Goal: Information Seeking & Learning: Check status

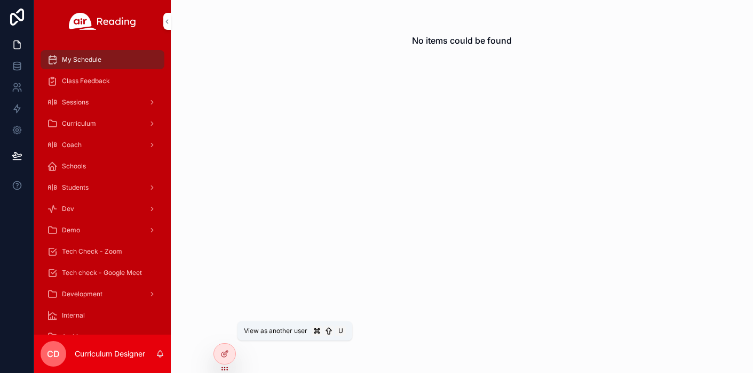
click at [0, 0] on icon at bounding box center [0, 0] width 0 height 0
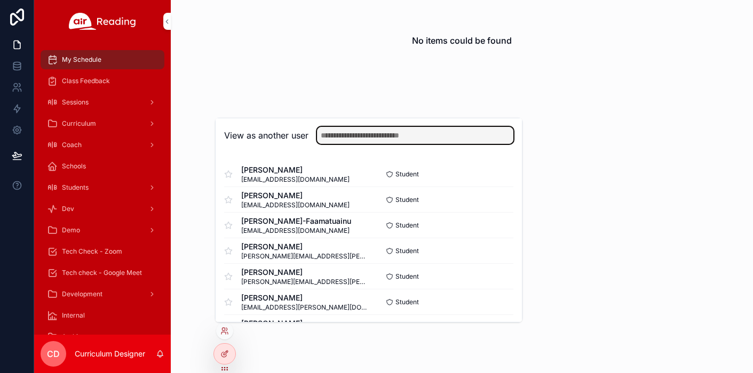
click at [389, 131] on input "text" at bounding box center [415, 135] width 196 height 17
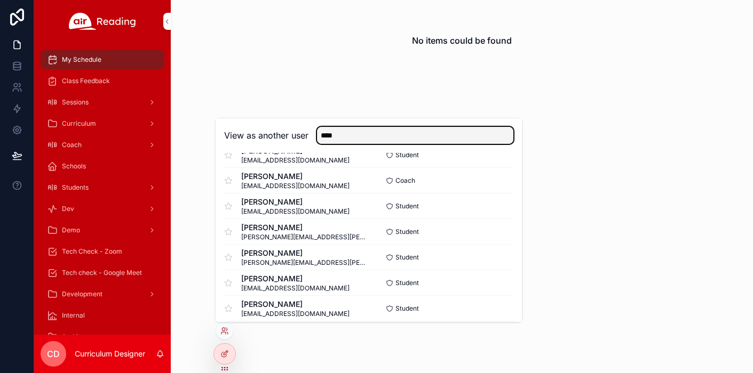
scroll to position [257, 0]
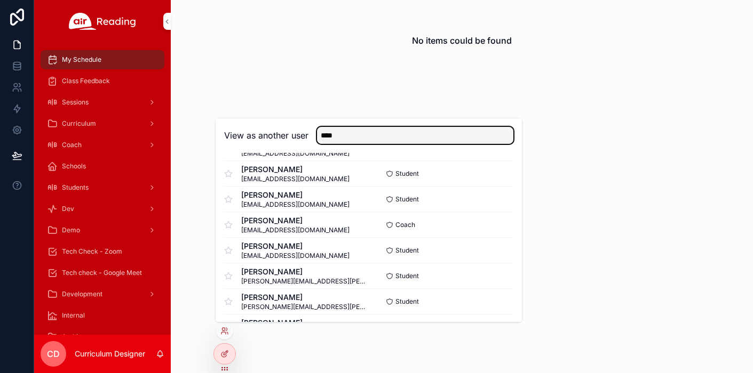
type input "****"
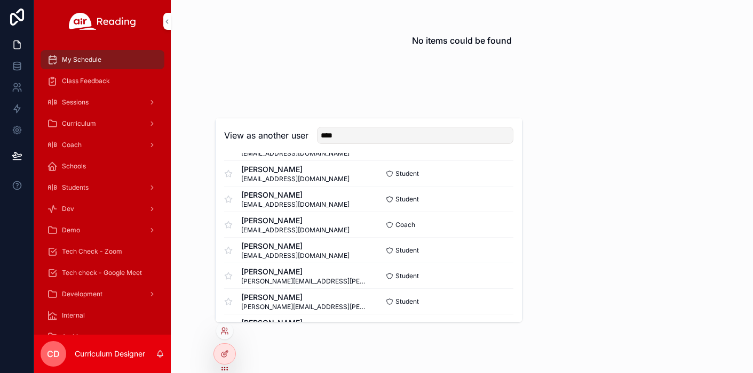
click at [0, 0] on button "Select" at bounding box center [0, 0] width 0 height 0
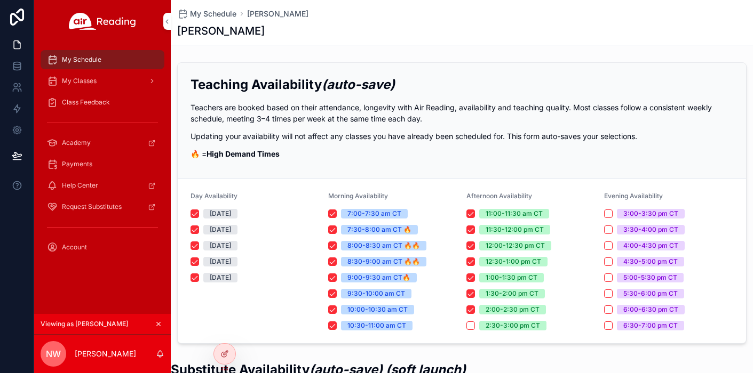
click at [91, 77] on span "My Classes" at bounding box center [79, 81] width 35 height 9
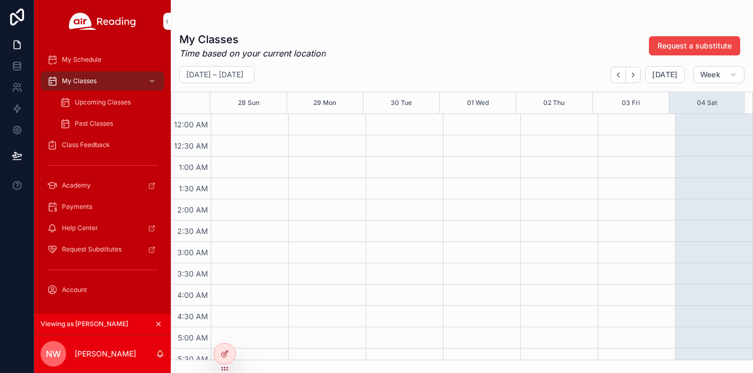
click at [101, 99] on span "Upcoming Classes" at bounding box center [103, 102] width 56 height 9
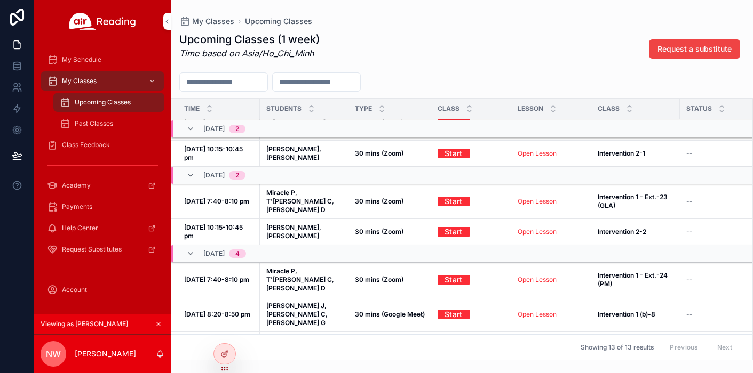
scroll to position [215, 0]
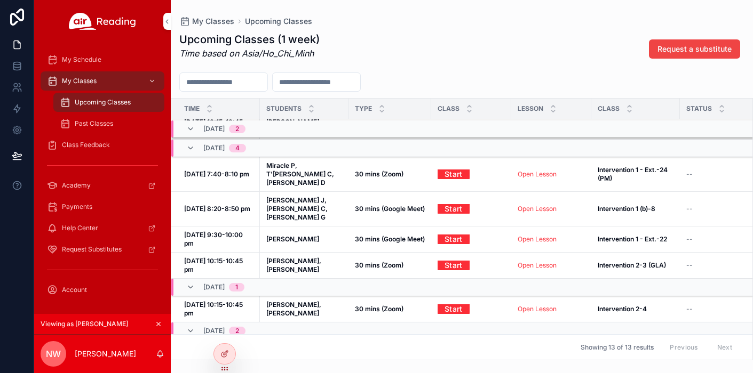
click at [635, 205] on strong "Intervention 1 (b)-8" at bounding box center [626, 209] width 58 height 8
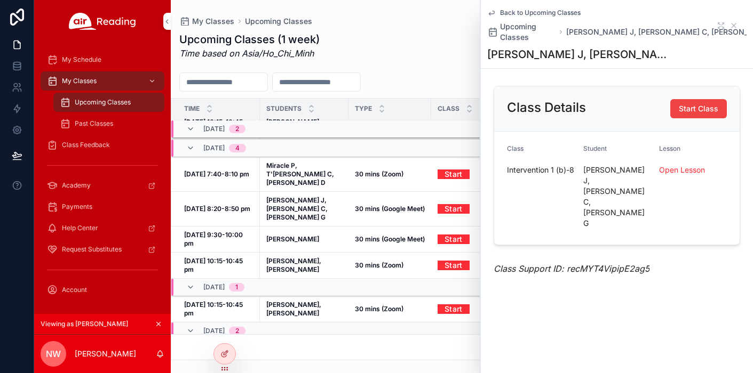
click at [543, 13] on span "Back to Upcoming Classes" at bounding box center [540, 13] width 81 height 9
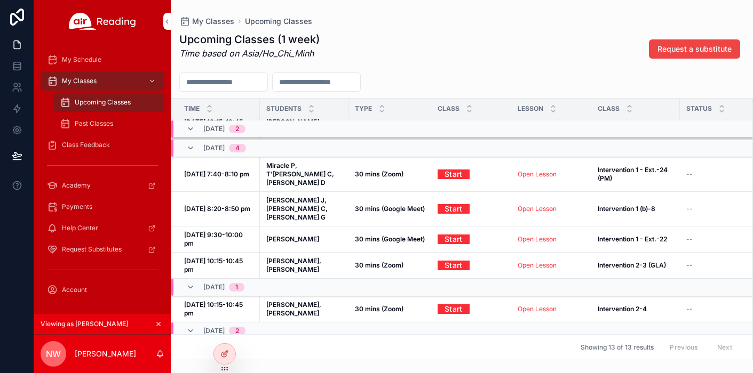
click at [425, 37] on div "Upcoming Classes (1 week) Time based on Asia/Ho_Chi_Minh Request a substitute" at bounding box center [461, 49] width 565 height 34
click at [77, 146] on span "Class Feedback" at bounding box center [86, 145] width 48 height 9
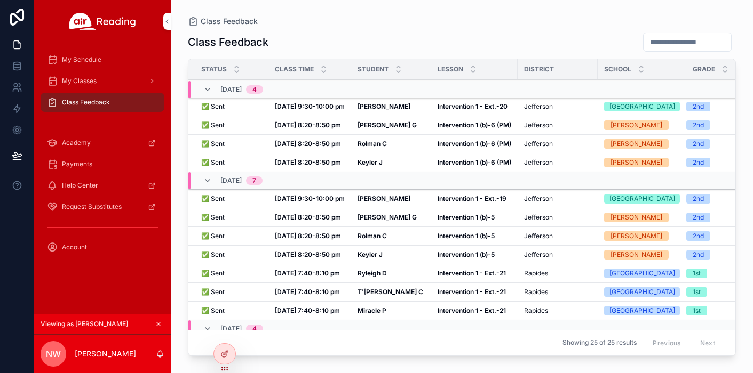
click at [485, 110] on strong "Intervention 1 - Ext.-20" at bounding box center [472, 106] width 70 height 8
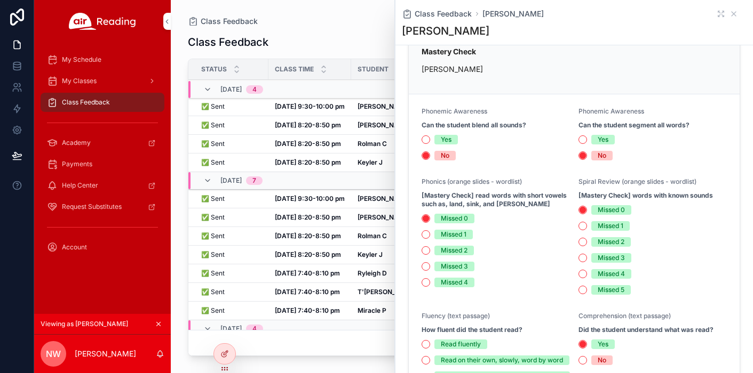
scroll to position [488, 0]
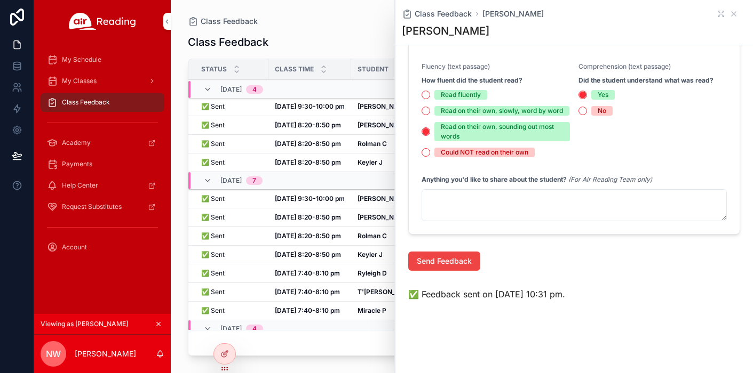
click at [311, 129] on td "[DATE] 8:20-8:50 pm [DATE] 8:20-8:50 pm" at bounding box center [309, 125] width 83 height 19
click at [729, 14] on icon "scrollable content" at bounding box center [733, 14] width 9 height 9
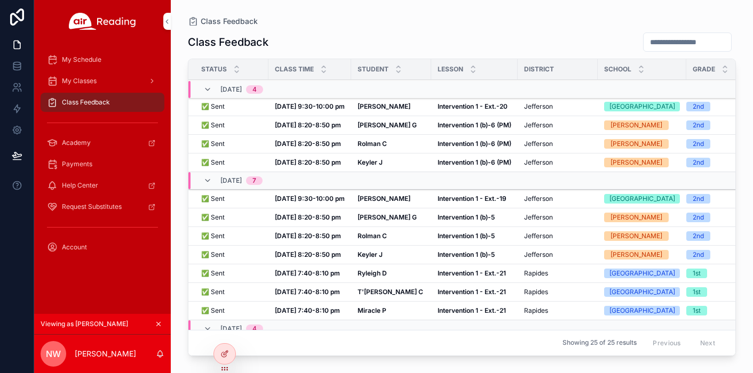
click at [472, 129] on strong "Intervention 1 (b)-6 (PM)" at bounding box center [474, 125] width 74 height 8
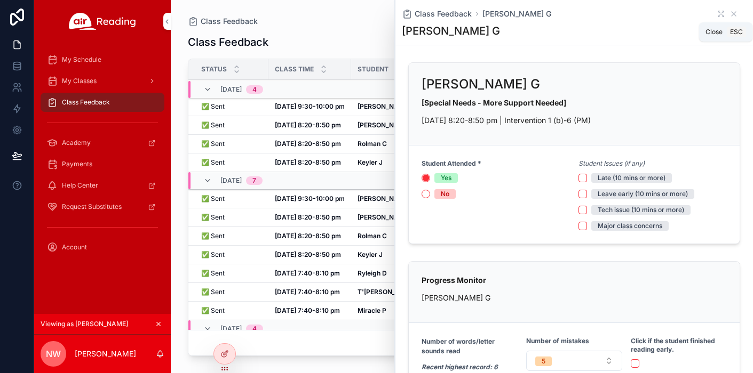
click at [729, 13] on icon "scrollable content" at bounding box center [733, 14] width 9 height 9
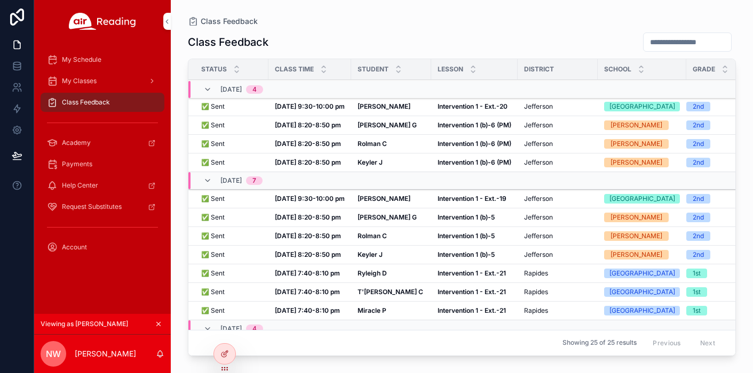
click at [450, 129] on strong "Intervention 1 (b)-6 (PM)" at bounding box center [474, 125] width 74 height 8
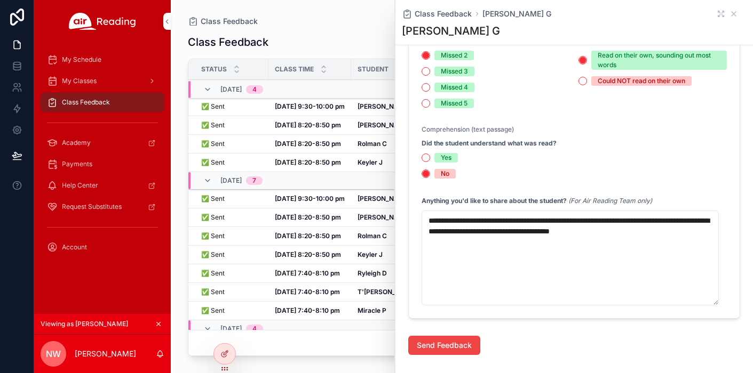
scroll to position [876, 0]
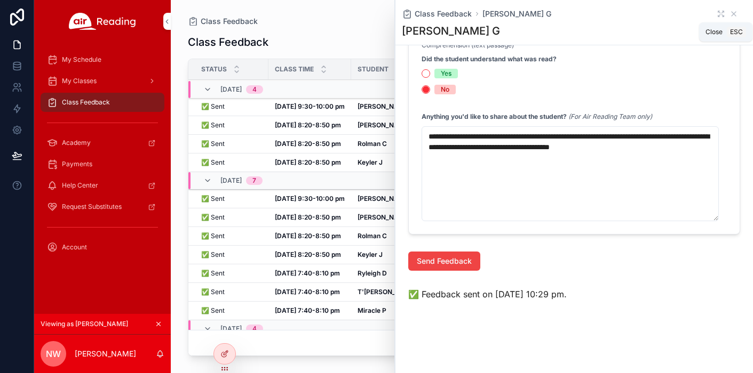
click at [729, 12] on icon "scrollable content" at bounding box center [733, 14] width 9 height 9
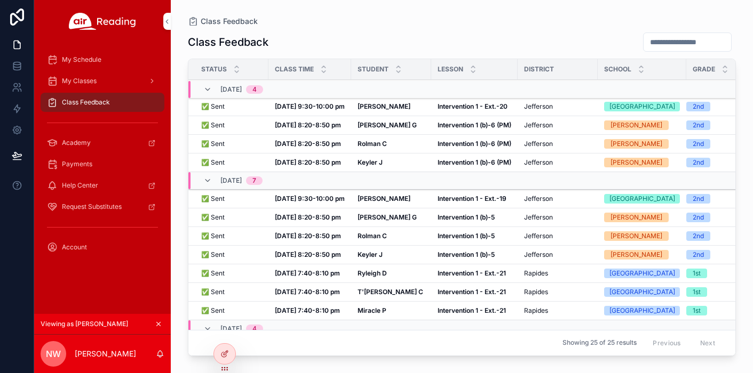
click at [78, 250] on span "Account" at bounding box center [74, 247] width 25 height 9
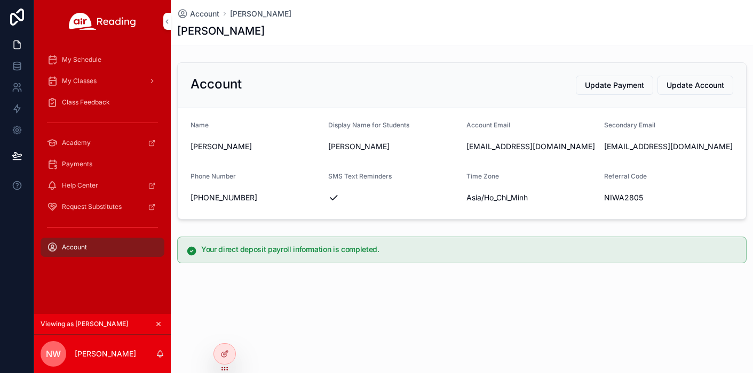
drag, startPoint x: 589, startPoint y: 146, endPoint x: 459, endPoint y: 146, distance: 129.6
click at [460, 146] on form "Name [PERSON_NAME] Display Name for Students [PERSON_NAME] Account Email [EMAIL…" at bounding box center [462, 163] width 568 height 111
copy form "Account Email [EMAIL_ADDRESS][DOMAIN_NAME]"
click at [444, 100] on div "Account Update Payment Update Account" at bounding box center [462, 85] width 568 height 45
click at [80, 101] on span "Class Feedback" at bounding box center [86, 102] width 48 height 9
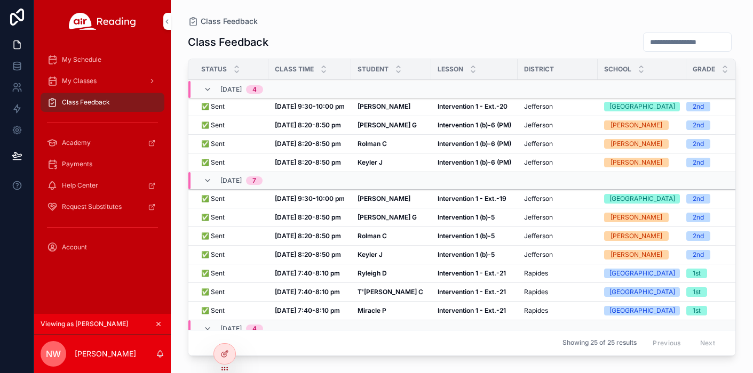
click at [157, 322] on icon "scrollable content" at bounding box center [158, 324] width 7 height 7
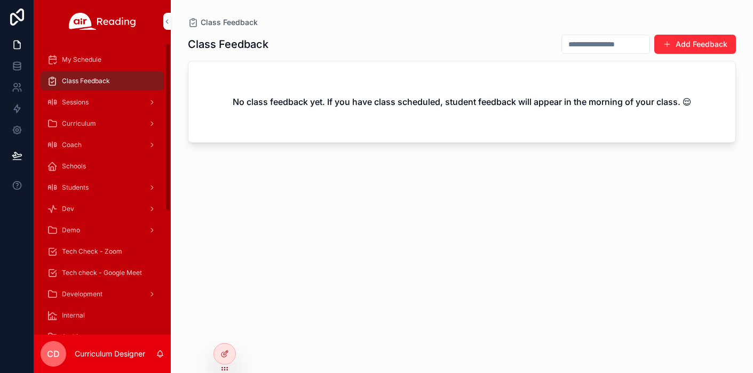
click at [81, 61] on span "My Schedule" at bounding box center [81, 59] width 39 height 9
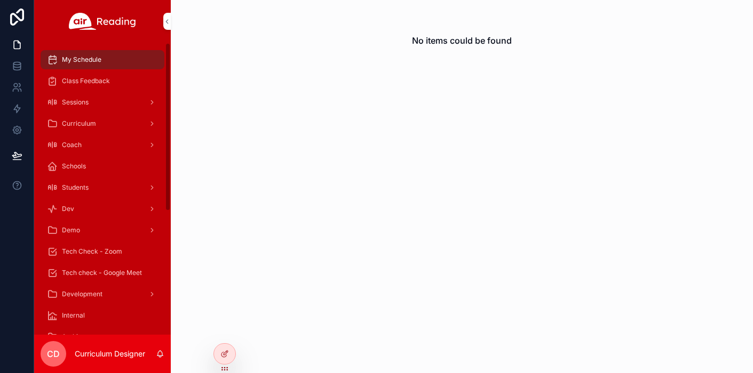
click at [92, 25] on img "scrollable content" at bounding box center [102, 21] width 67 height 17
drag, startPoint x: 102, startPoint y: 10, endPoint x: 100, endPoint y: 17, distance: 7.3
click at [101, 11] on div "scrollable content" at bounding box center [102, 21] width 137 height 43
click at [100, 17] on img "scrollable content" at bounding box center [102, 21] width 67 height 17
